Goal: Information Seeking & Learning: Find specific fact

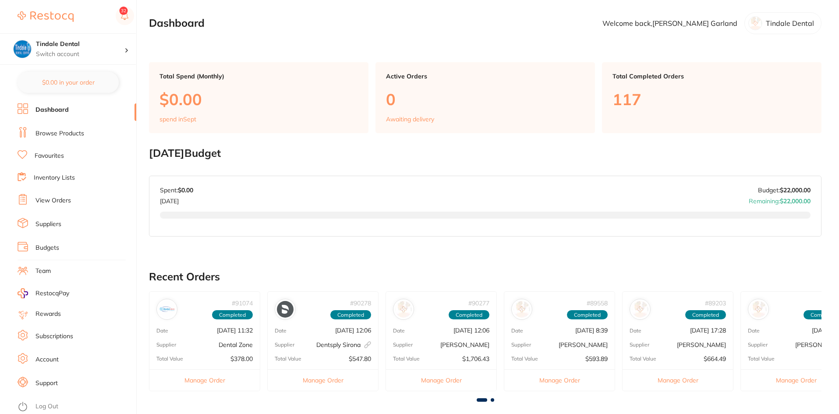
click at [53, 134] on link "Browse Products" at bounding box center [60, 133] width 49 height 9
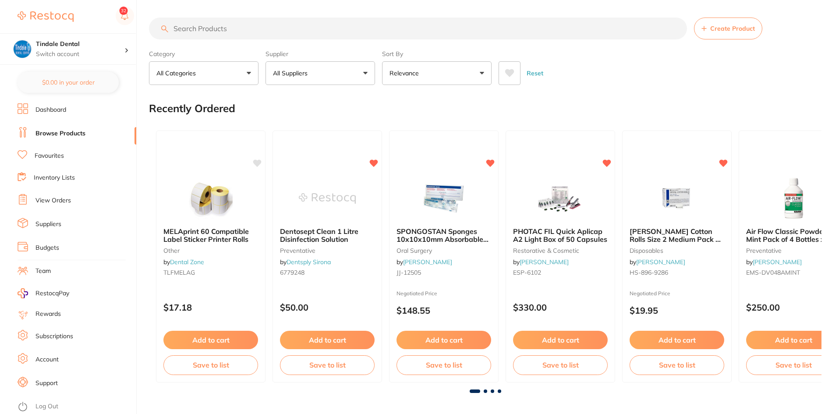
drag, startPoint x: 200, startPoint y: 30, endPoint x: 212, endPoint y: 30, distance: 11.4
click at [201, 29] on input "search" at bounding box center [418, 29] width 538 height 22
type input "TRIOS TIP"
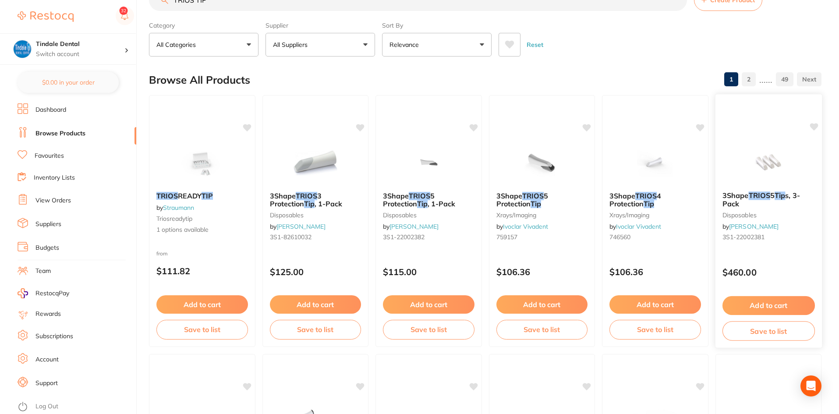
scroll to position [44, 0]
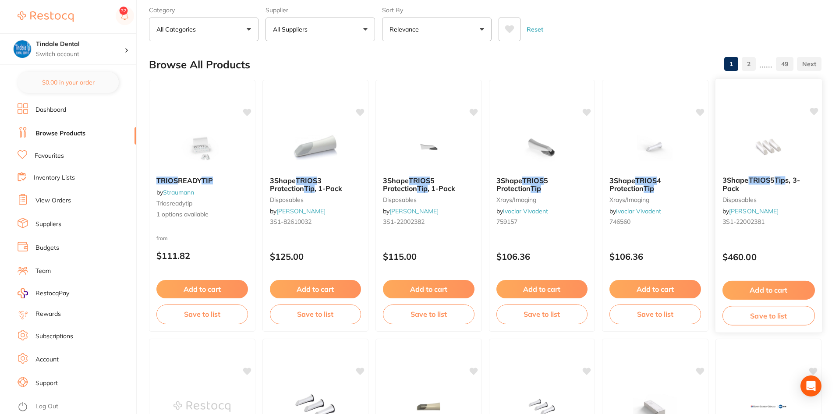
click at [742, 179] on span "3Shape" at bounding box center [735, 180] width 26 height 9
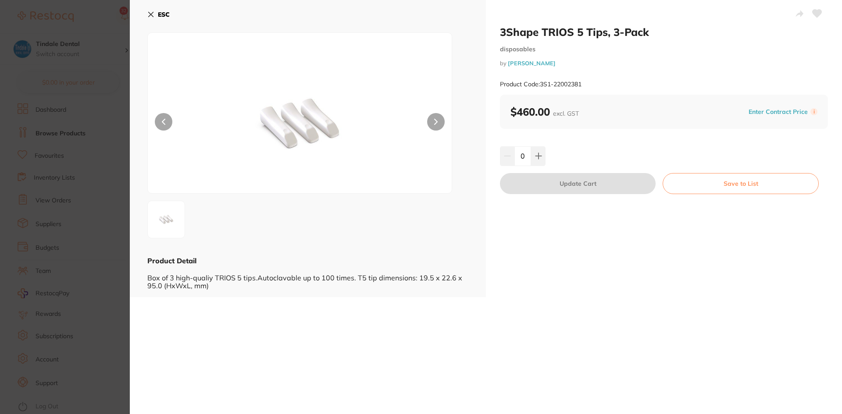
click at [581, 85] on small "Product Code: 3S1-22002381" at bounding box center [541, 84] width 82 height 7
click at [150, 13] on icon at bounding box center [150, 14] width 7 height 7
